Goal: Subscribe to service/newsletter

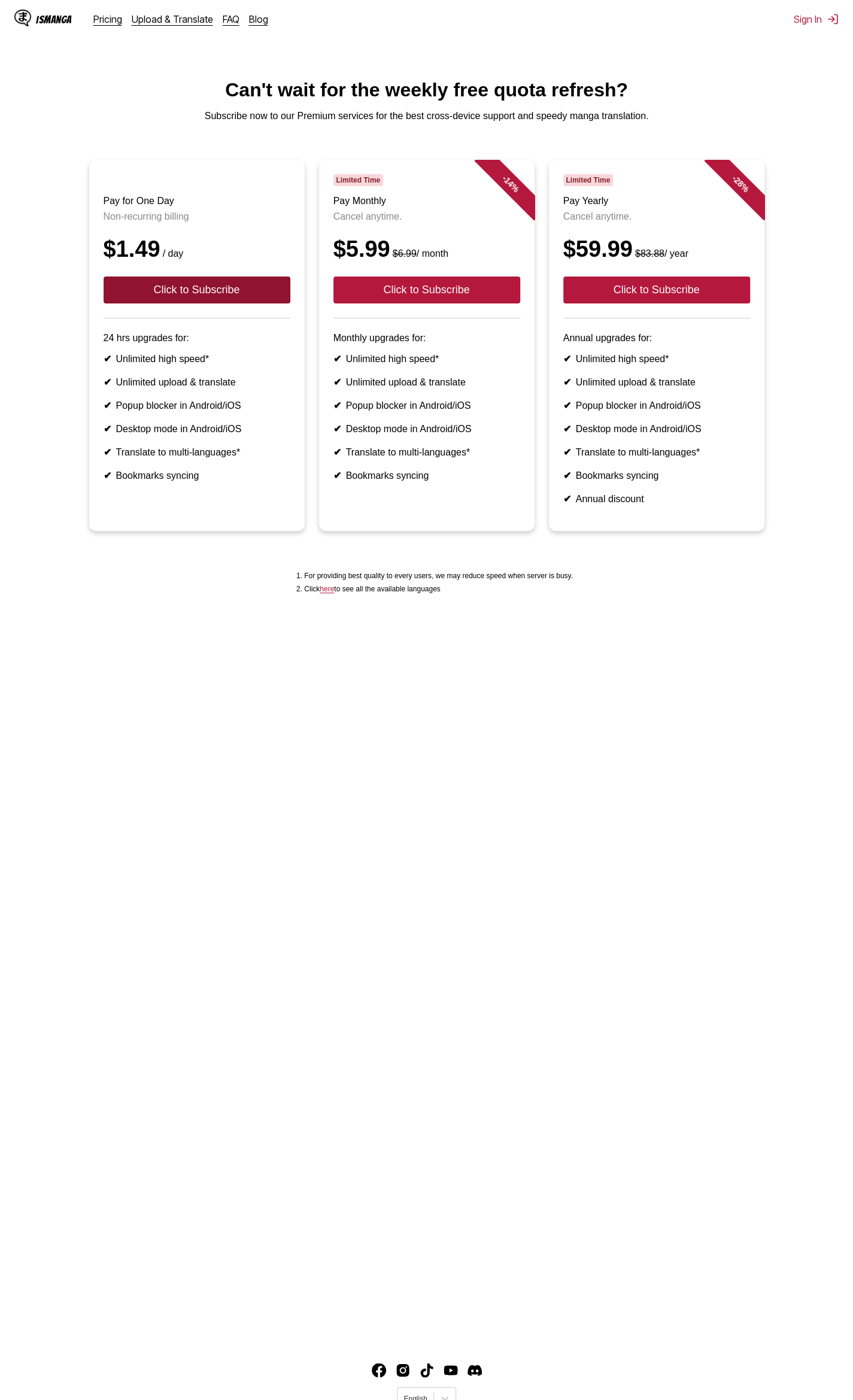
click at [182, 301] on button "Click to Subscribe" at bounding box center [197, 290] width 187 height 27
click at [204, 303] on button "Click to Subscribe" at bounding box center [197, 290] width 187 height 27
click at [208, 303] on button "Click to Subscribe" at bounding box center [197, 290] width 187 height 27
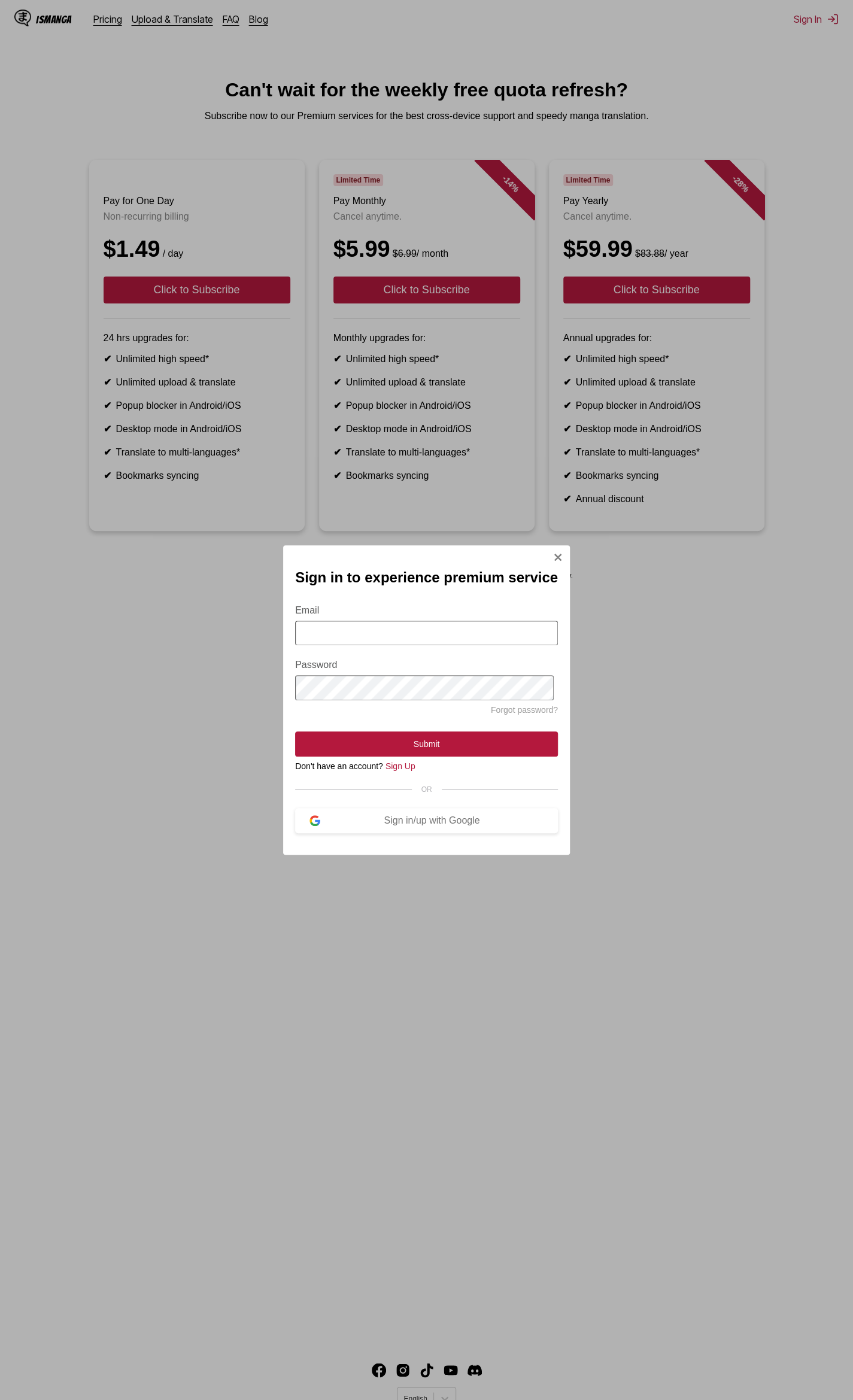
click at [390, 638] on input "Email" at bounding box center [426, 632] width 263 height 24
click at [492, 826] on div "Sign in/up with Google" at bounding box center [431, 821] width 224 height 10
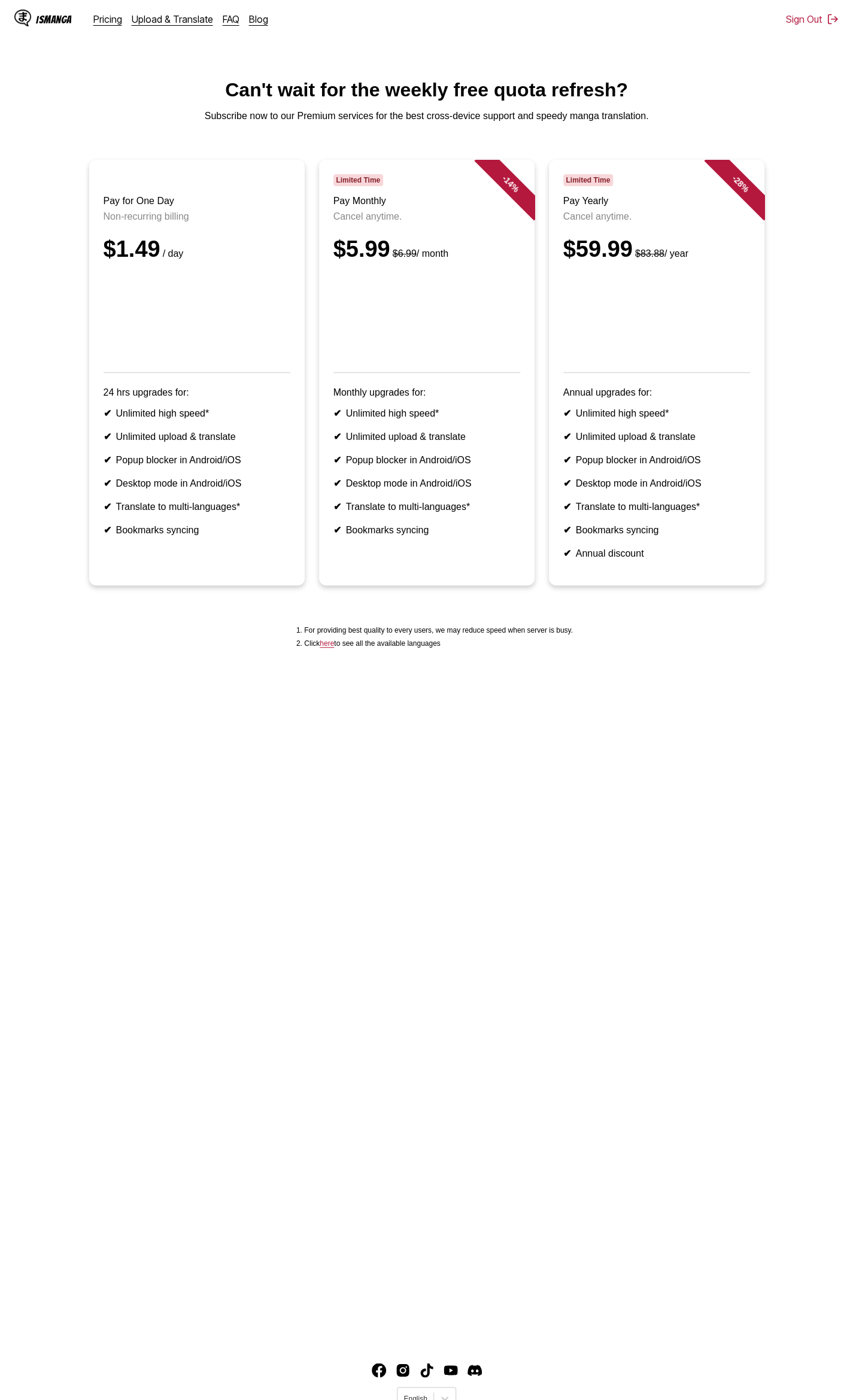
click at [576, 465] on li "✔ Popup blocker in Android/iOS" at bounding box center [656, 459] width 187 height 11
click at [148, 722] on main "Can't wait for the weekly free quota refresh? Subscribe now to our Premium serv…" at bounding box center [426, 709] width 853 height 1260
